Goal: Task Accomplishment & Management: Manage account settings

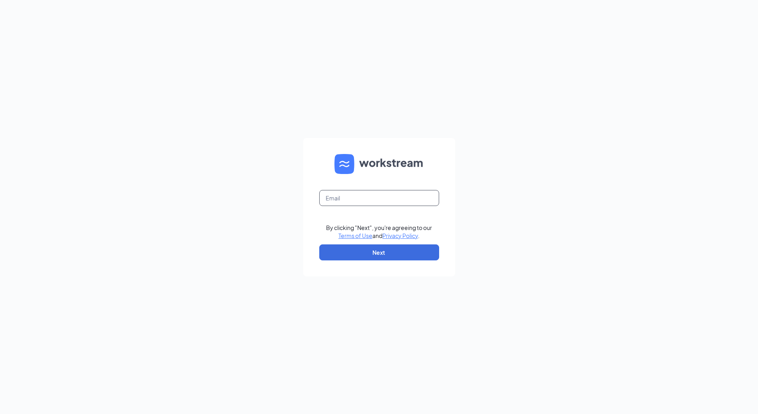
click at [365, 200] on input "text" at bounding box center [379, 198] width 120 height 16
type input "[EMAIL_ADDRESS][DOMAIN_NAME]"
click at [390, 259] on button "Next" at bounding box center [379, 252] width 120 height 16
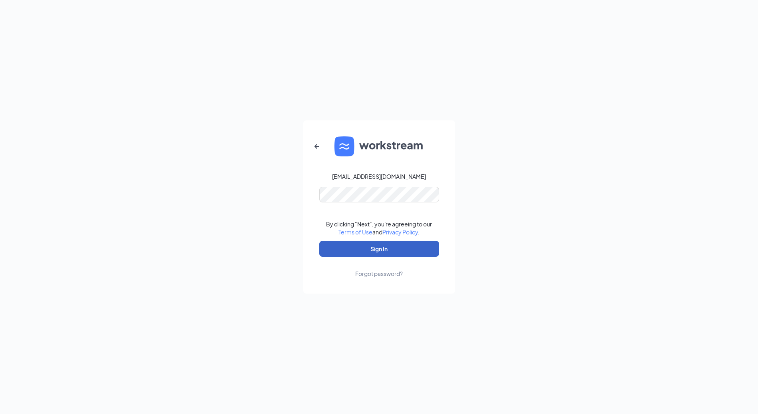
click at [380, 252] on button "Sign In" at bounding box center [379, 249] width 120 height 16
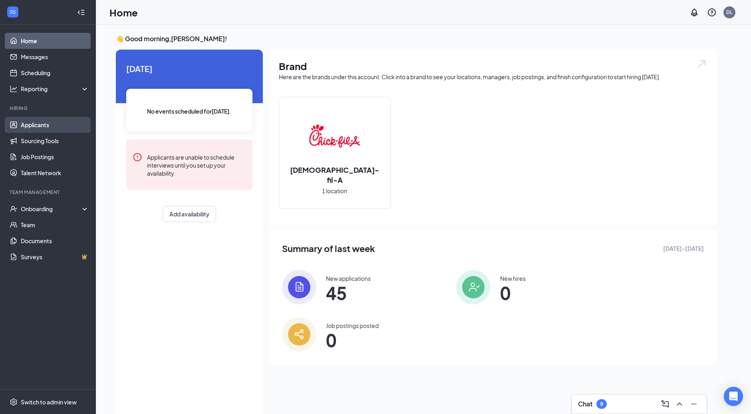
click at [41, 126] on link "Applicants" at bounding box center [55, 125] width 68 height 16
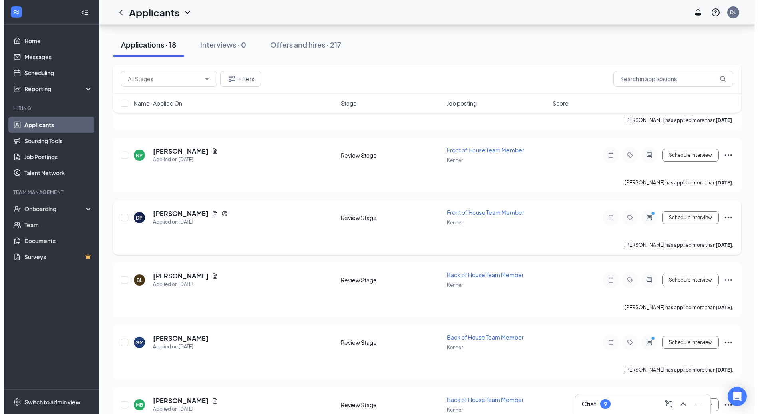
scroll to position [713, 0]
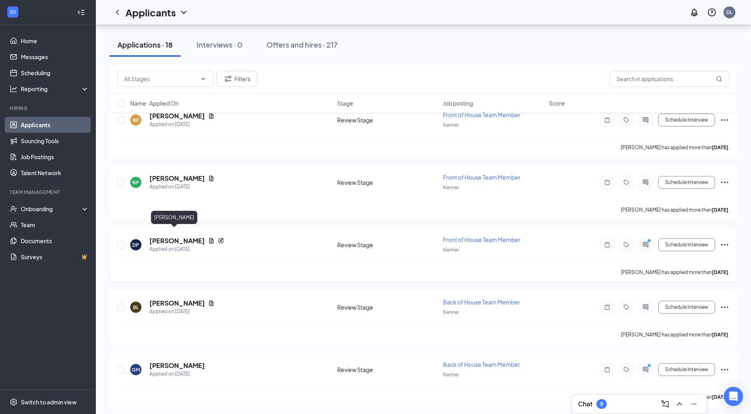
click at [177, 236] on h5 "[PERSON_NAME]" at bounding box center [177, 240] width 56 height 9
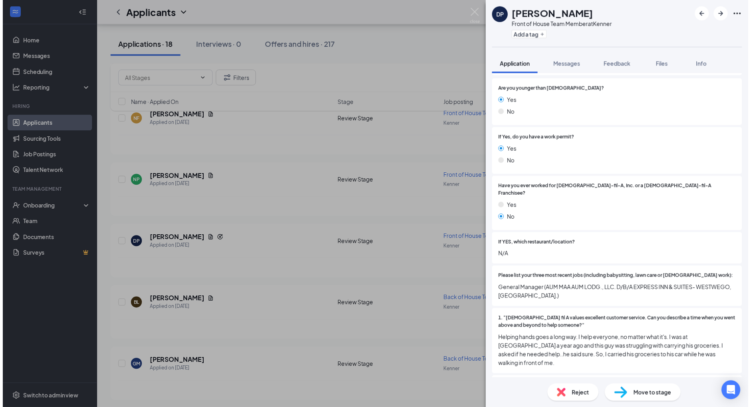
scroll to position [1, 0]
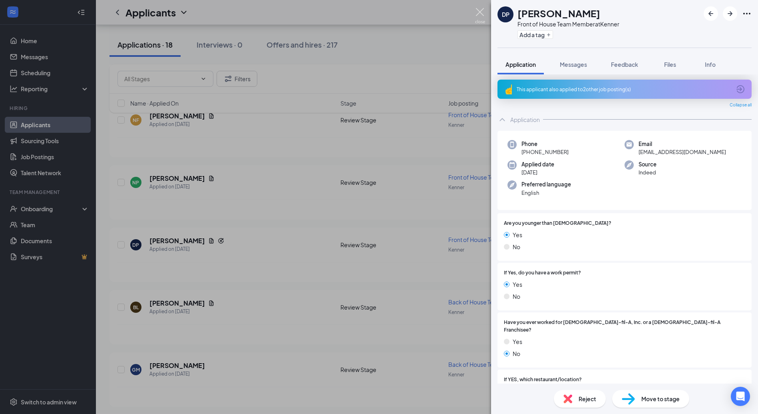
click at [479, 12] on img at bounding box center [480, 16] width 10 height 16
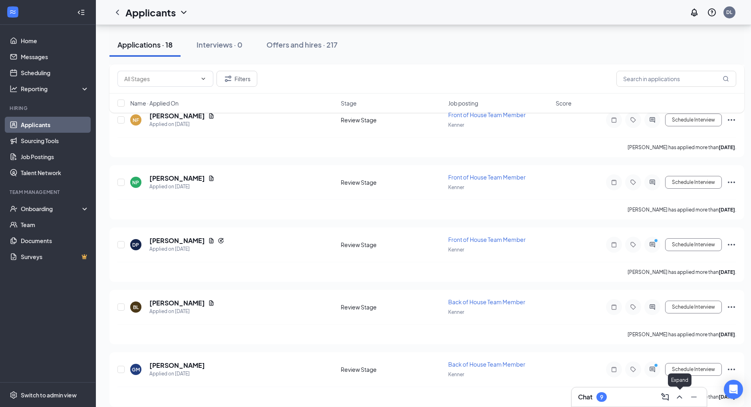
click at [681, 396] on icon "ChevronUp" at bounding box center [680, 397] width 10 height 10
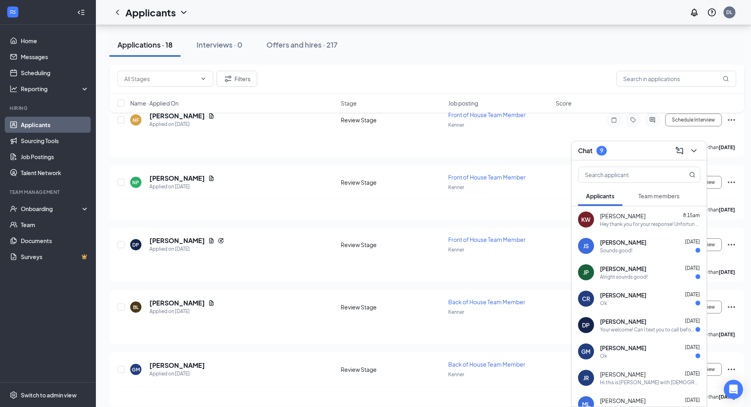
click at [637, 247] on div "Sounds good!" at bounding box center [650, 250] width 100 height 7
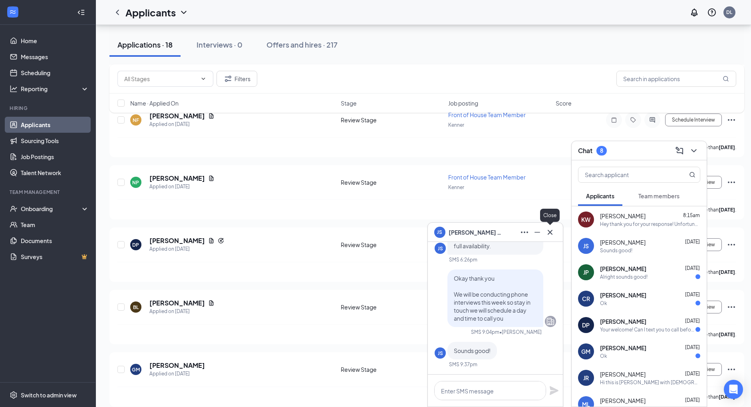
click at [552, 237] on icon "Cross" at bounding box center [551, 232] width 10 height 10
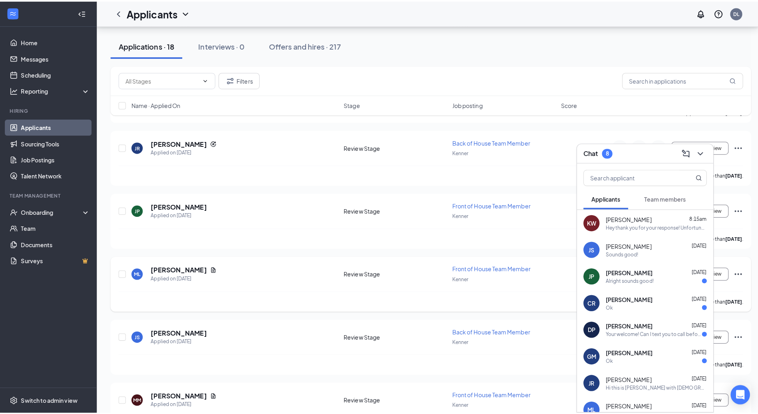
scroll to position [187, 0]
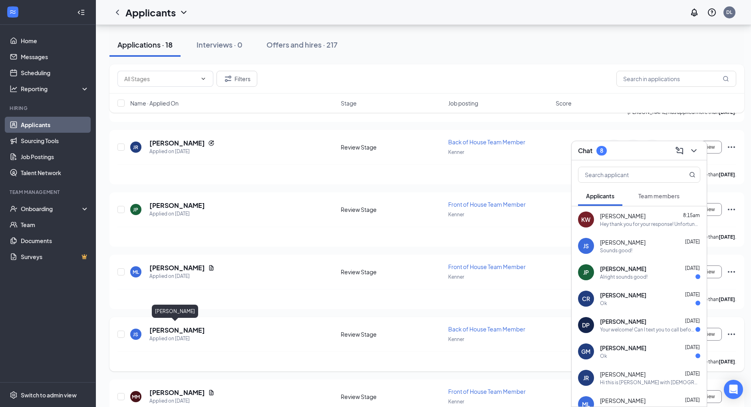
click at [185, 328] on h5 "[PERSON_NAME]" at bounding box center [177, 330] width 56 height 9
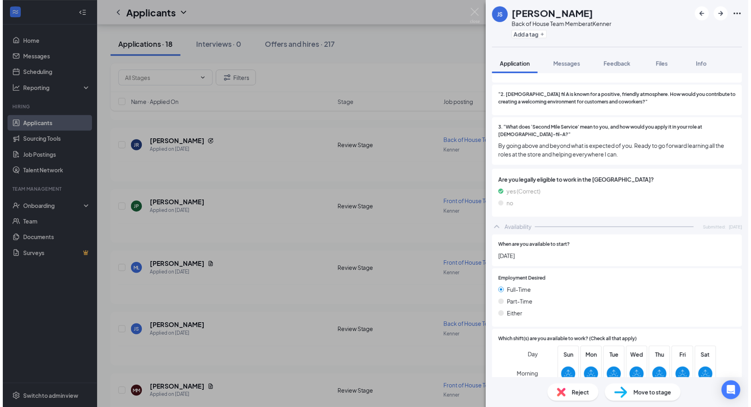
scroll to position [478, 0]
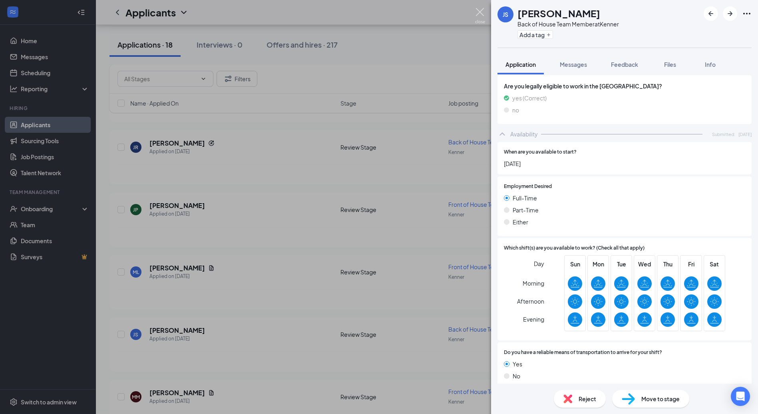
click at [480, 11] on img at bounding box center [480, 16] width 10 height 16
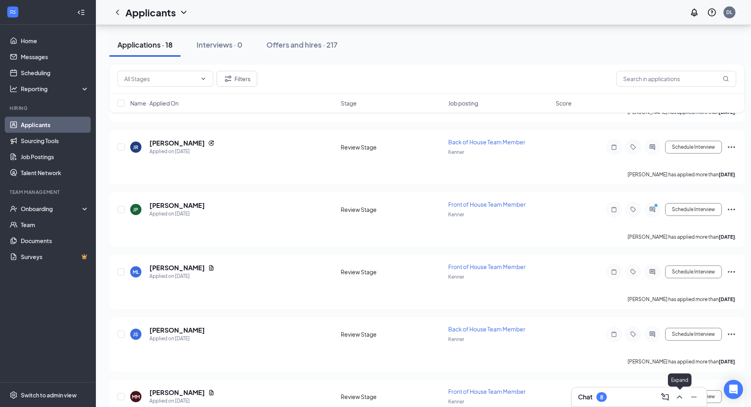
click at [681, 399] on icon "ChevronUp" at bounding box center [680, 397] width 10 height 10
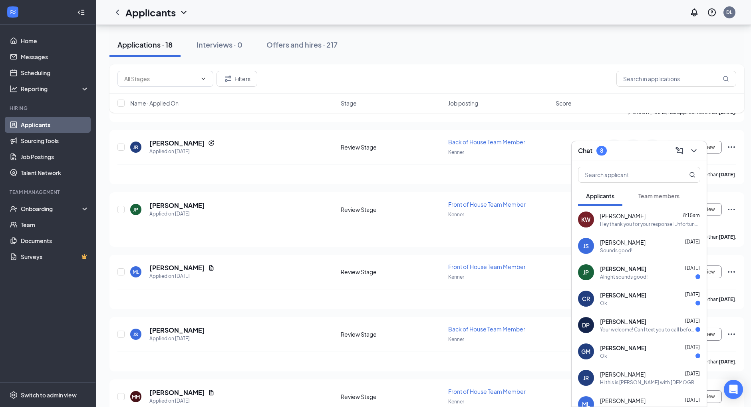
click at [651, 273] on div "Alright sounds good!" at bounding box center [650, 276] width 100 height 7
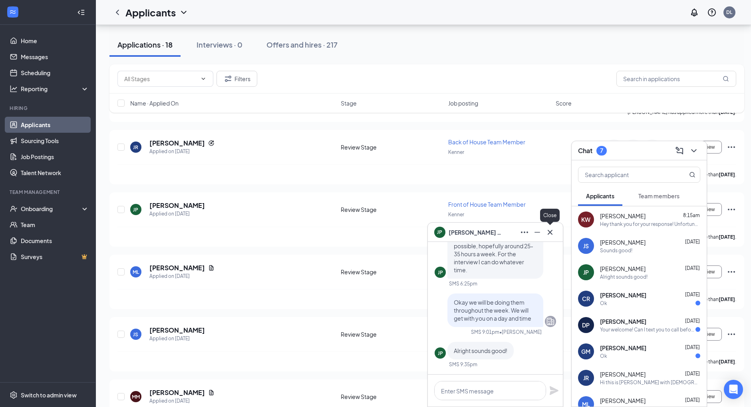
click at [552, 235] on icon "Cross" at bounding box center [551, 232] width 10 height 10
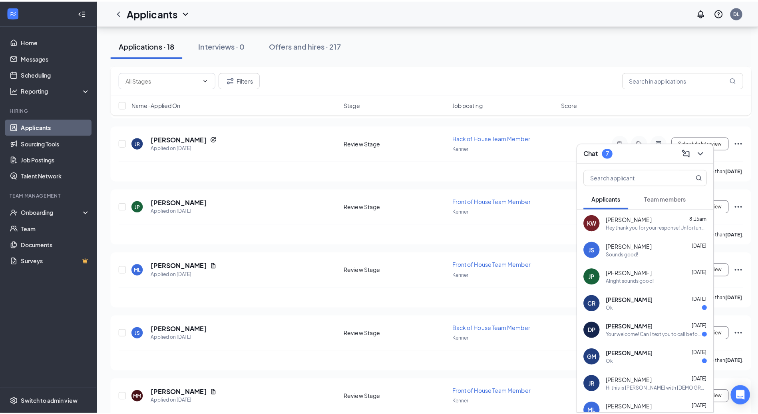
scroll to position [187, 0]
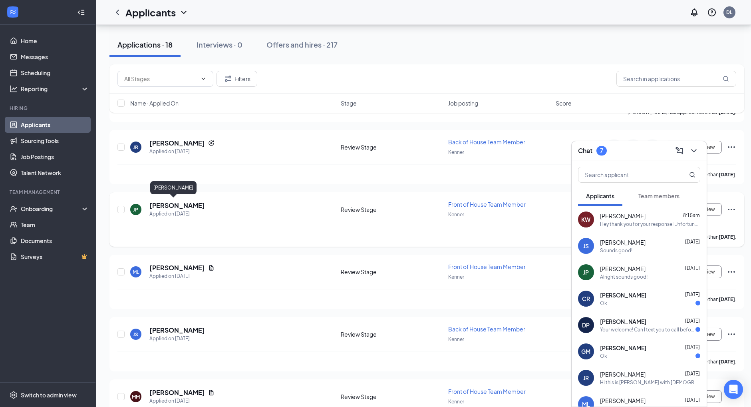
click at [179, 205] on h5 "[PERSON_NAME]" at bounding box center [177, 205] width 56 height 9
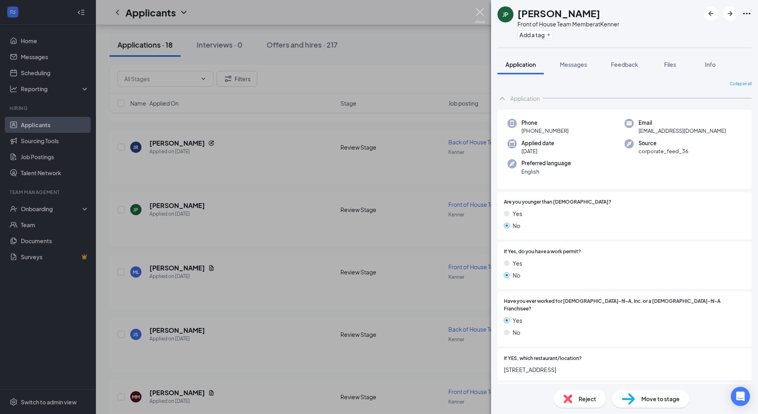
click at [480, 13] on img at bounding box center [480, 16] width 10 height 16
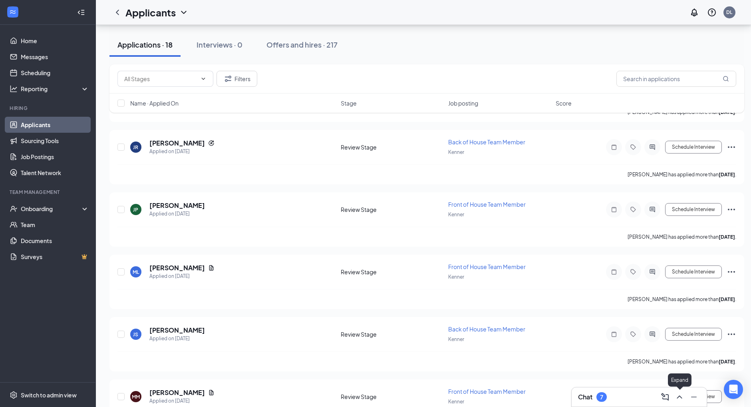
click at [683, 402] on div at bounding box center [679, 396] width 14 height 13
click at [679, 394] on icon "ChevronUp" at bounding box center [680, 397] width 10 height 10
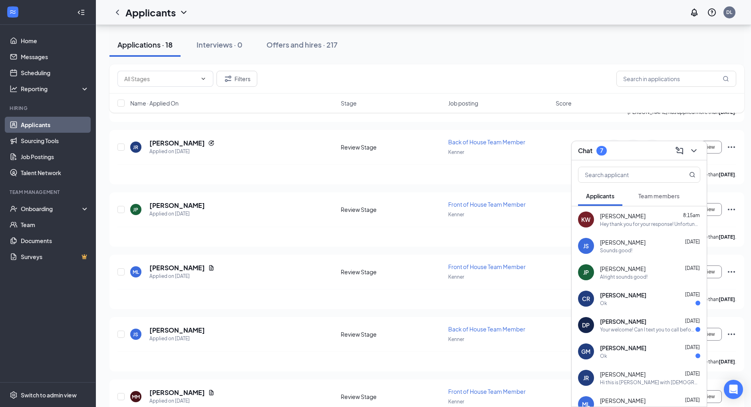
click at [651, 304] on div "Ok" at bounding box center [650, 303] width 100 height 7
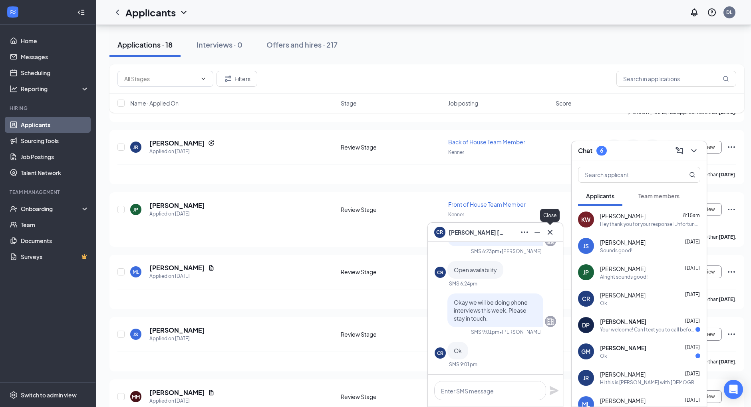
click at [550, 231] on icon "Cross" at bounding box center [551, 232] width 10 height 10
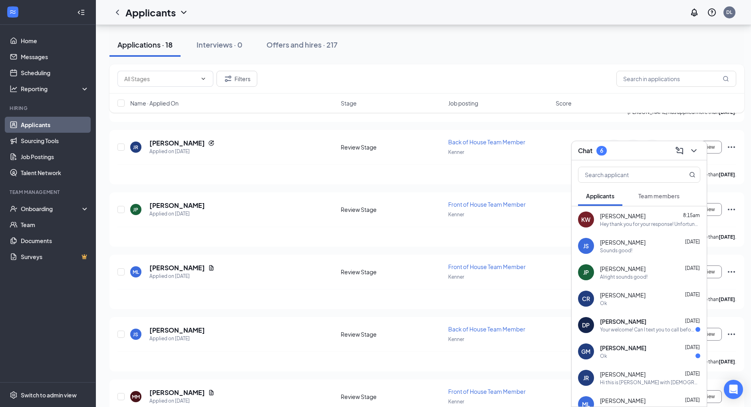
click at [644, 331] on div "Your welcome! Can I text you to call before you call me for an interview?" at bounding box center [648, 329] width 96 height 7
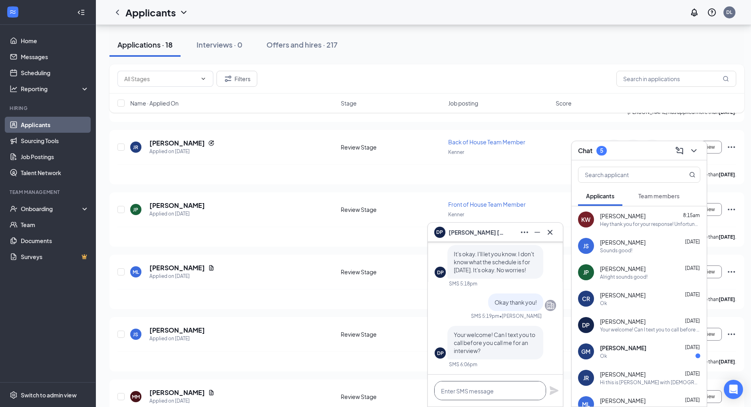
click at [512, 394] on textarea at bounding box center [490, 390] width 112 height 19
type textarea "Hey I left you a voice mail [DATE]. Please feel free to call me back or text wh…"
click at [555, 381] on icon "Plane" at bounding box center [555, 379] width 10 height 10
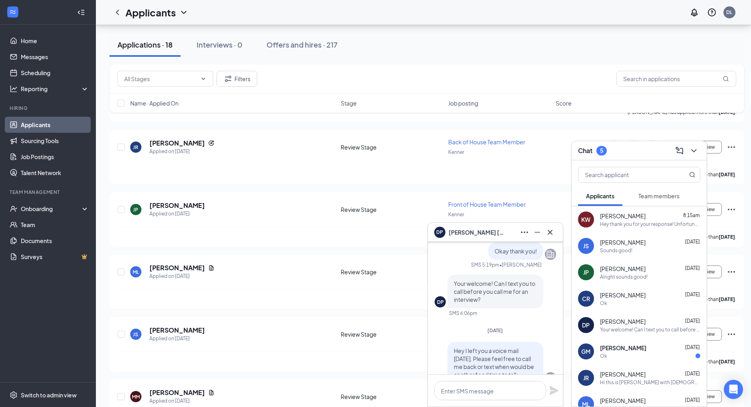
scroll to position [0, 0]
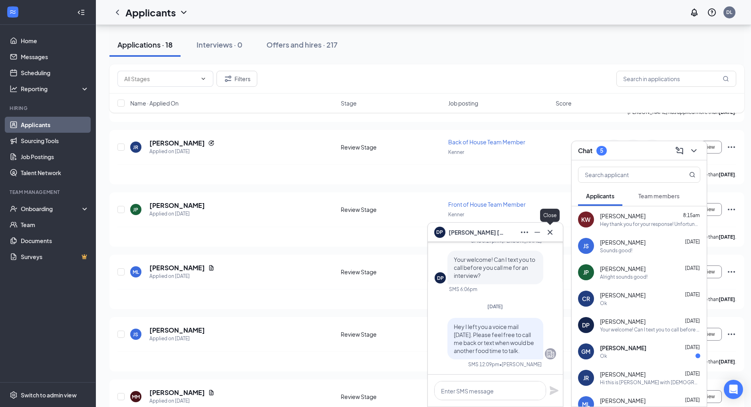
click at [553, 237] on icon "Cross" at bounding box center [551, 232] width 10 height 10
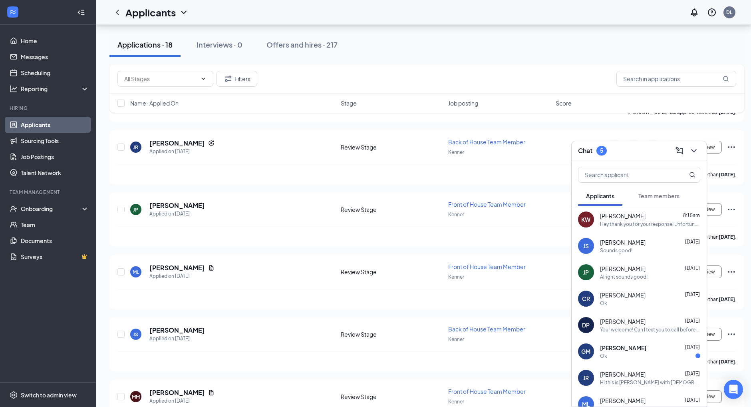
click at [638, 349] on span "[PERSON_NAME]" at bounding box center [623, 348] width 46 height 8
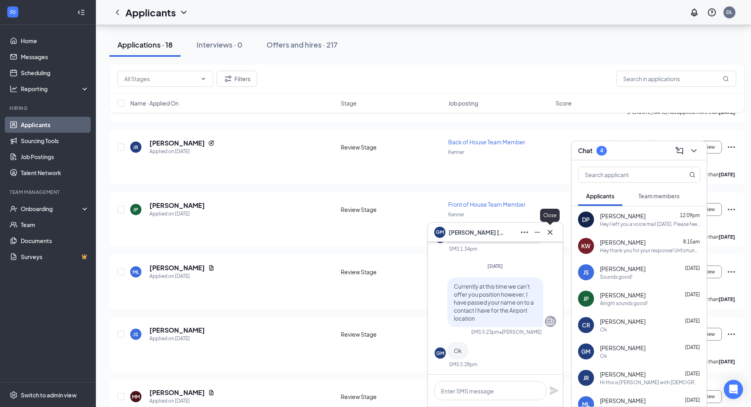
click at [552, 234] on icon "Cross" at bounding box center [550, 231] width 5 height 5
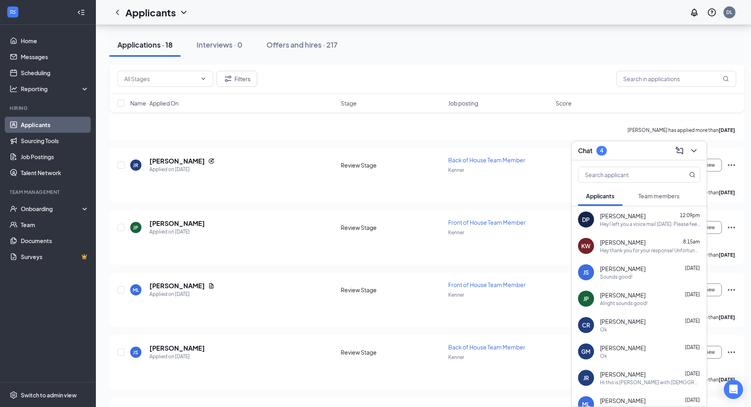
scroll to position [143, 0]
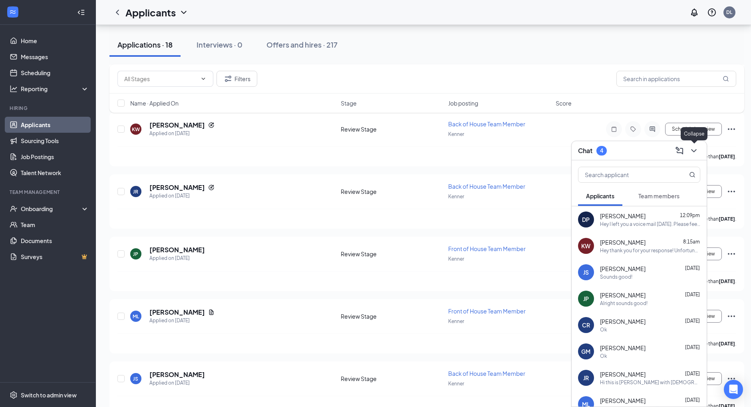
click at [697, 150] on icon "ChevronDown" at bounding box center [694, 151] width 10 height 10
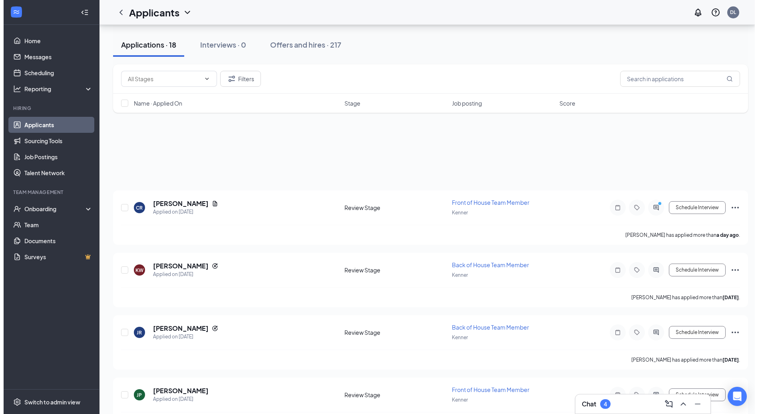
scroll to position [0, 0]
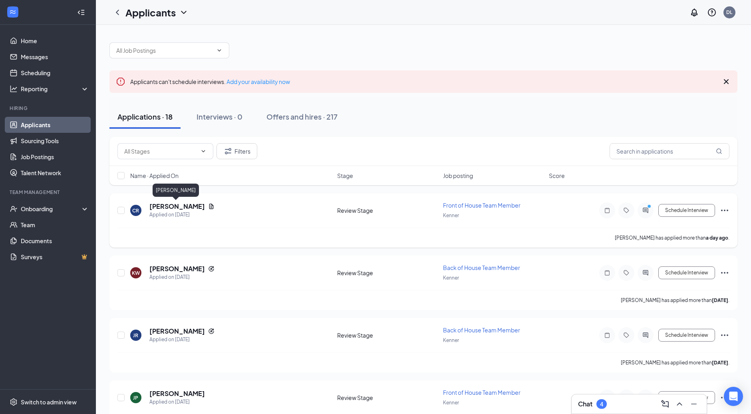
click at [165, 202] on h5 "[PERSON_NAME]" at bounding box center [177, 206] width 56 height 9
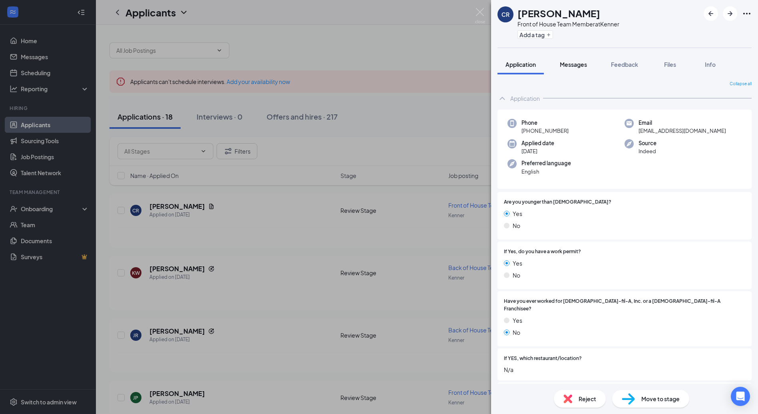
click at [580, 68] on div "Messages" at bounding box center [573, 64] width 27 height 8
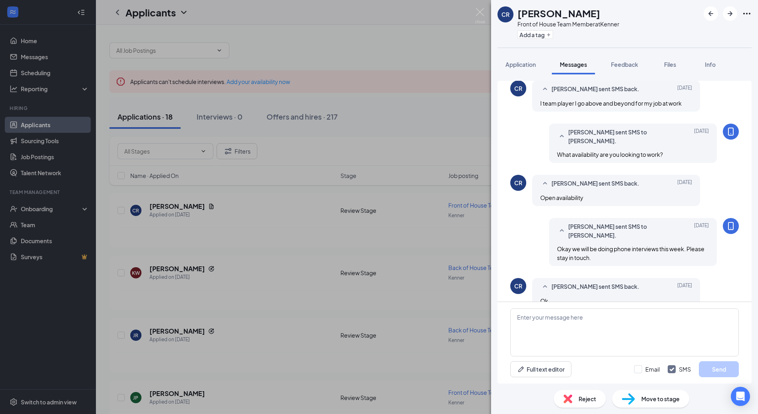
scroll to position [212, 0]
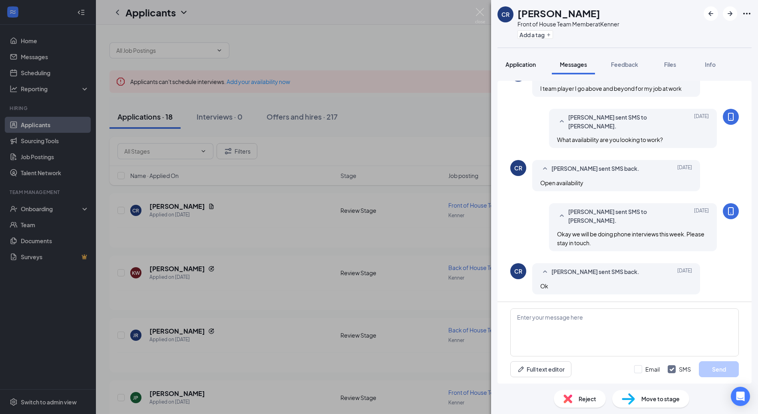
click at [527, 62] on span "Application" at bounding box center [521, 64] width 30 height 7
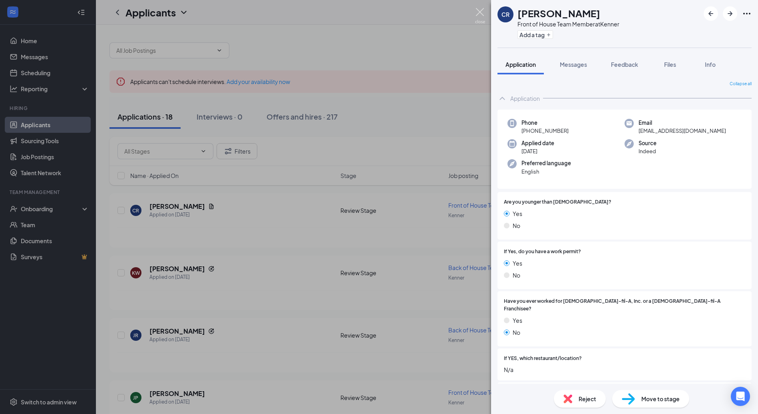
click at [480, 11] on img at bounding box center [480, 16] width 10 height 16
